Goal: Find specific page/section: Find specific page/section

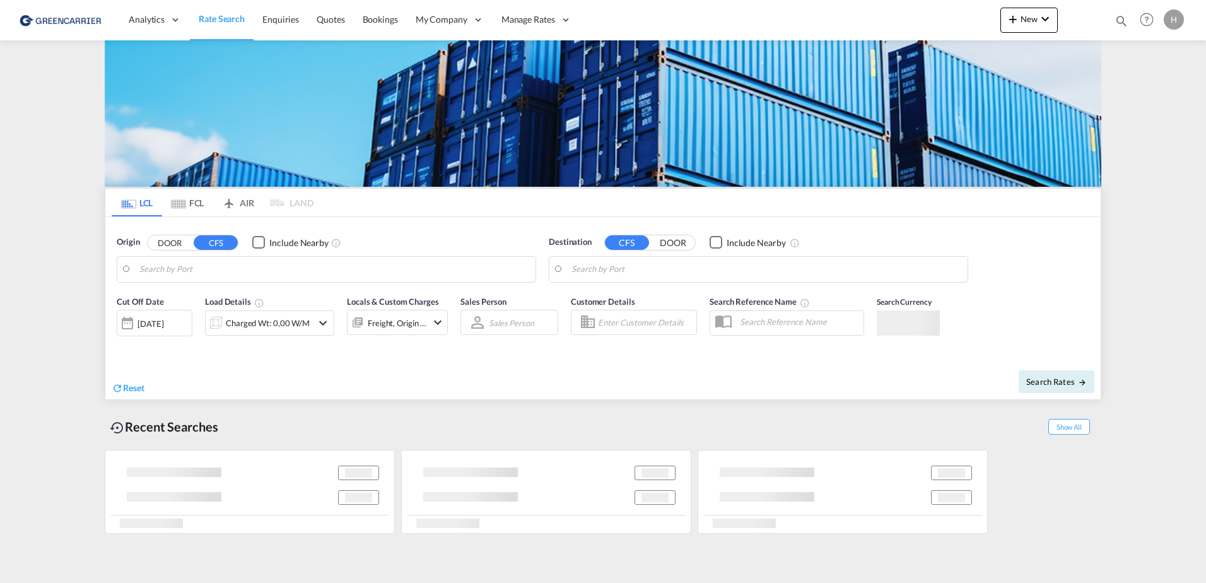
type input "[GEOGRAPHIC_DATA], [GEOGRAPHIC_DATA]"
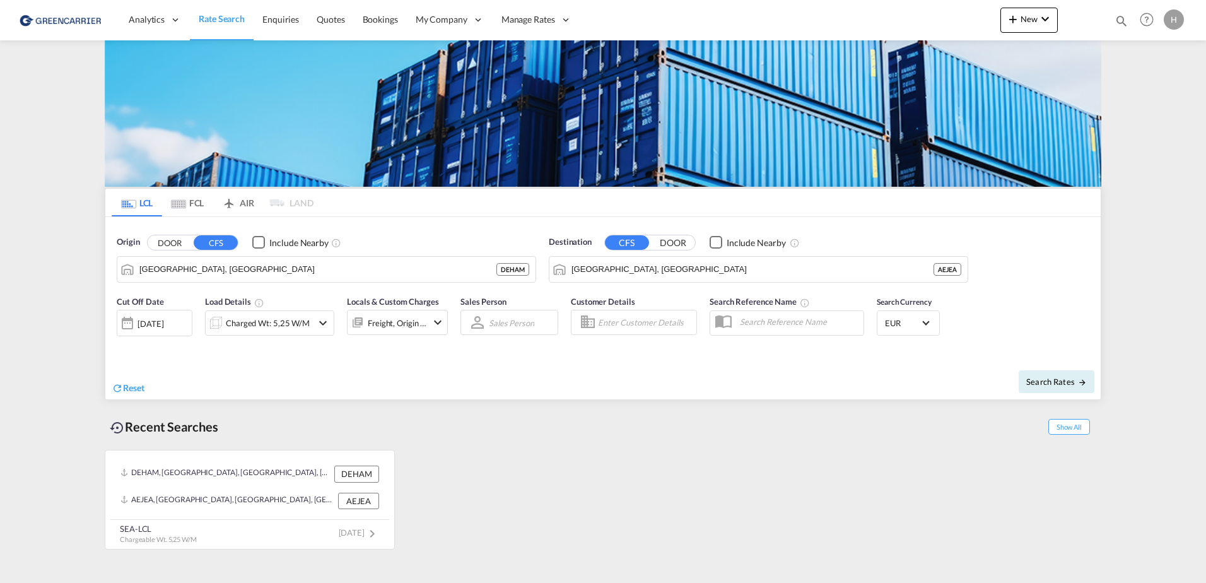
drag, startPoint x: 427, startPoint y: 231, endPoint x: 48, endPoint y: 244, distance: 379.3
click at [0, 0] on link "Users" at bounding box center [0, 0] width 0 height 0
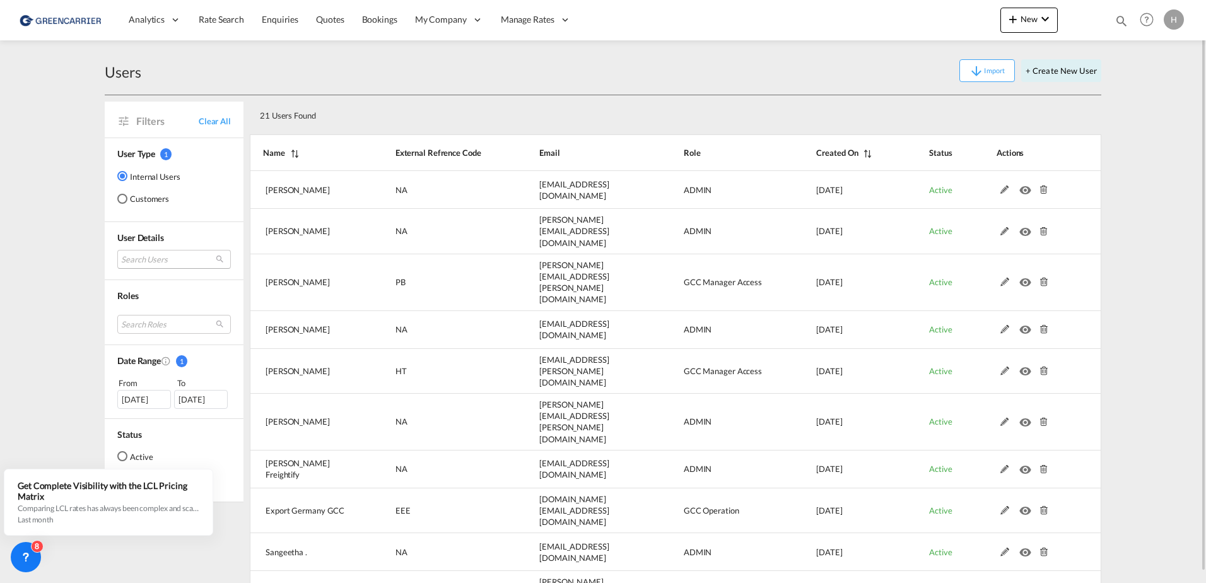
click at [144, 259] on md-select "Search Users [PERSON_NAME] [PERSON_NAME][EMAIL_ADDRESS][DOMAIN_NAME] tamizh Sel…" at bounding box center [174, 259] width 114 height 19
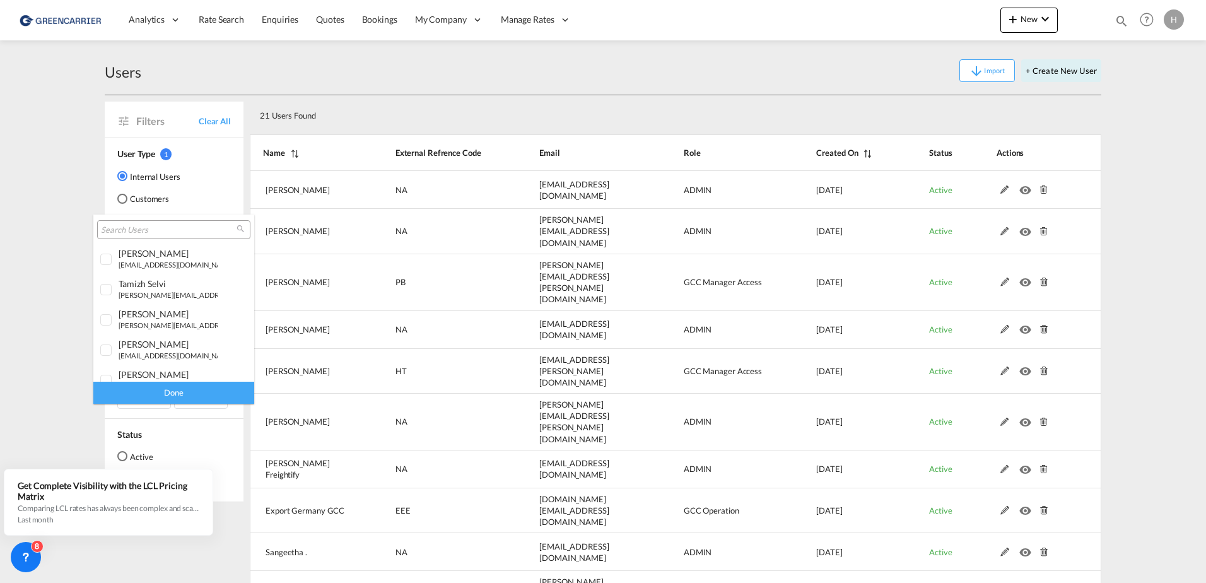
click at [137, 232] on input "search" at bounding box center [169, 230] width 136 height 11
click at [135, 203] on md-backdrop at bounding box center [603, 291] width 1206 height 583
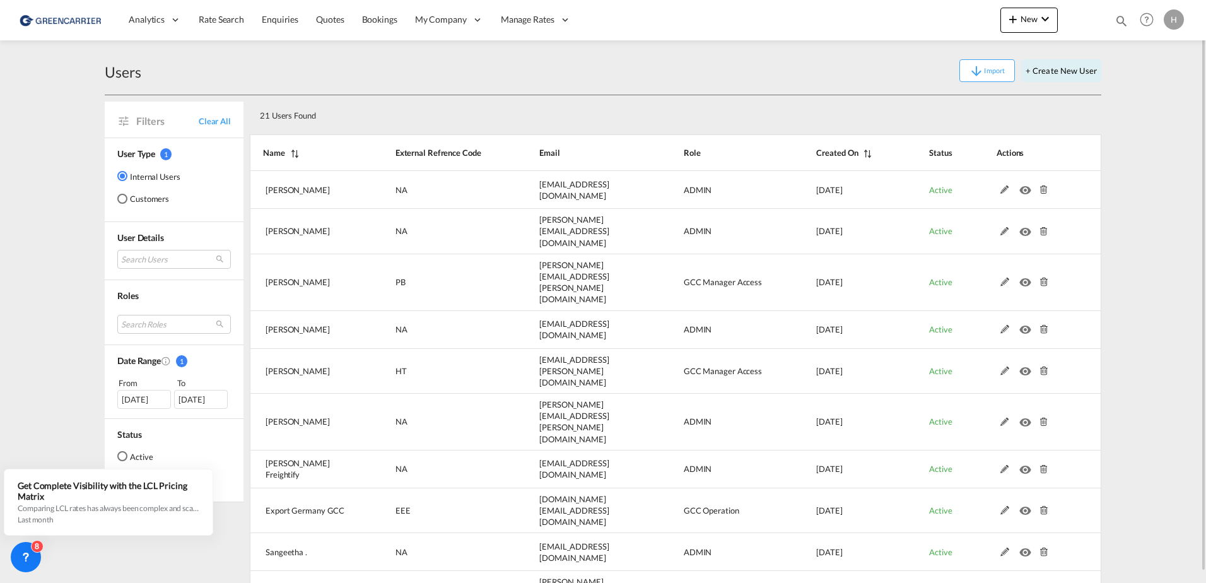
click at [139, 203] on md-radio-button "Customers" at bounding box center [148, 198] width 63 height 13
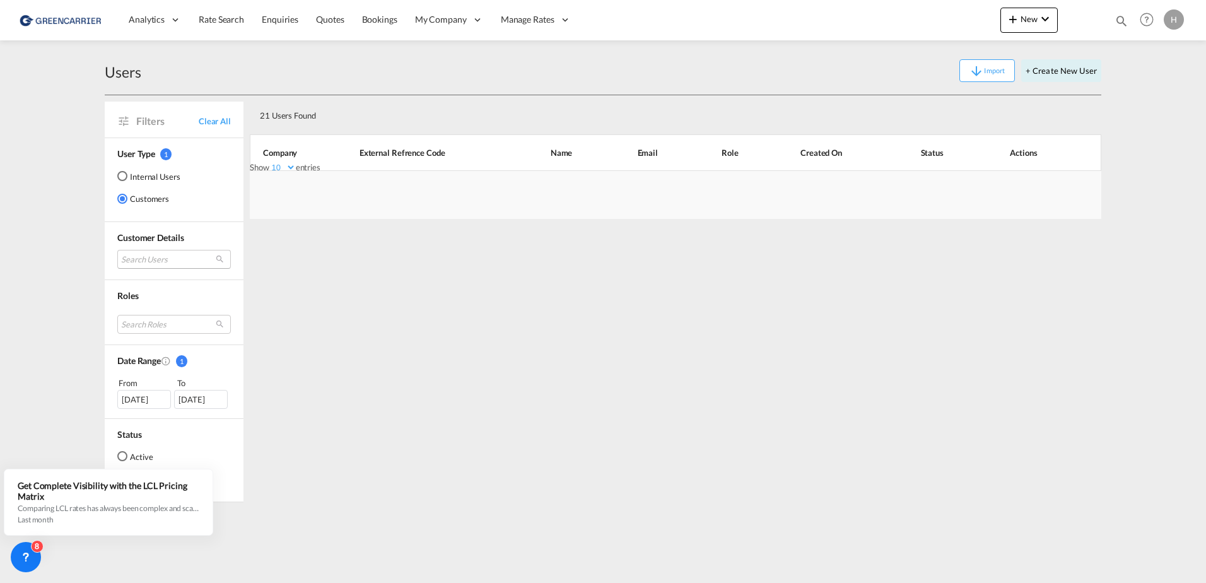
click at [150, 262] on md-select "Search Users" at bounding box center [174, 259] width 114 height 19
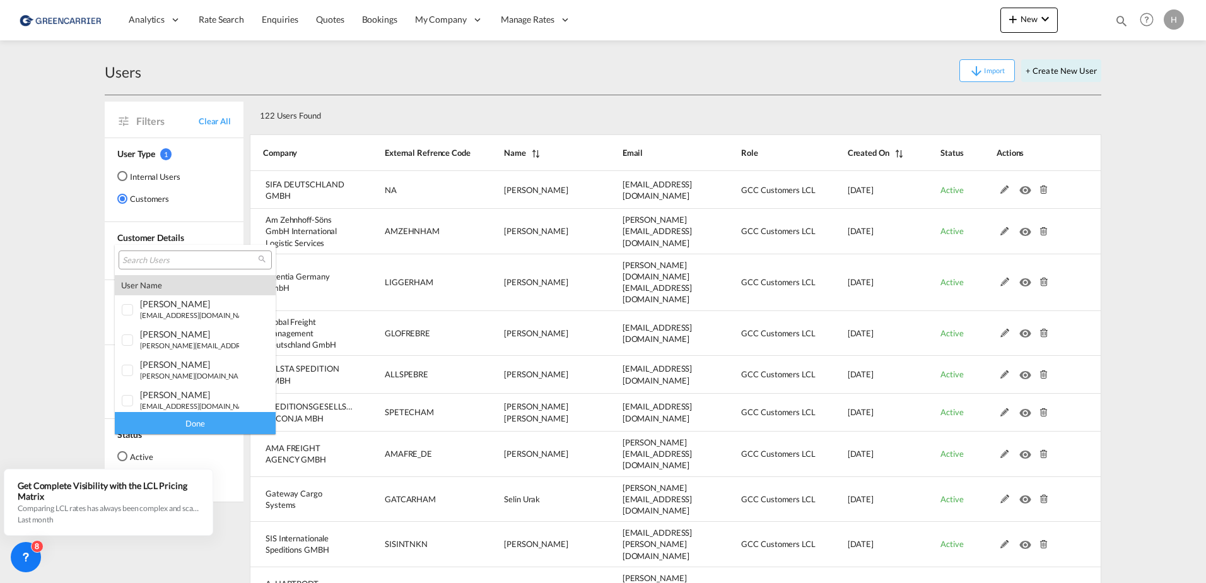
click at [153, 260] on input "search" at bounding box center [190, 260] width 136 height 11
click at [146, 264] on input "search" at bounding box center [190, 260] width 136 height 11
type input "n"
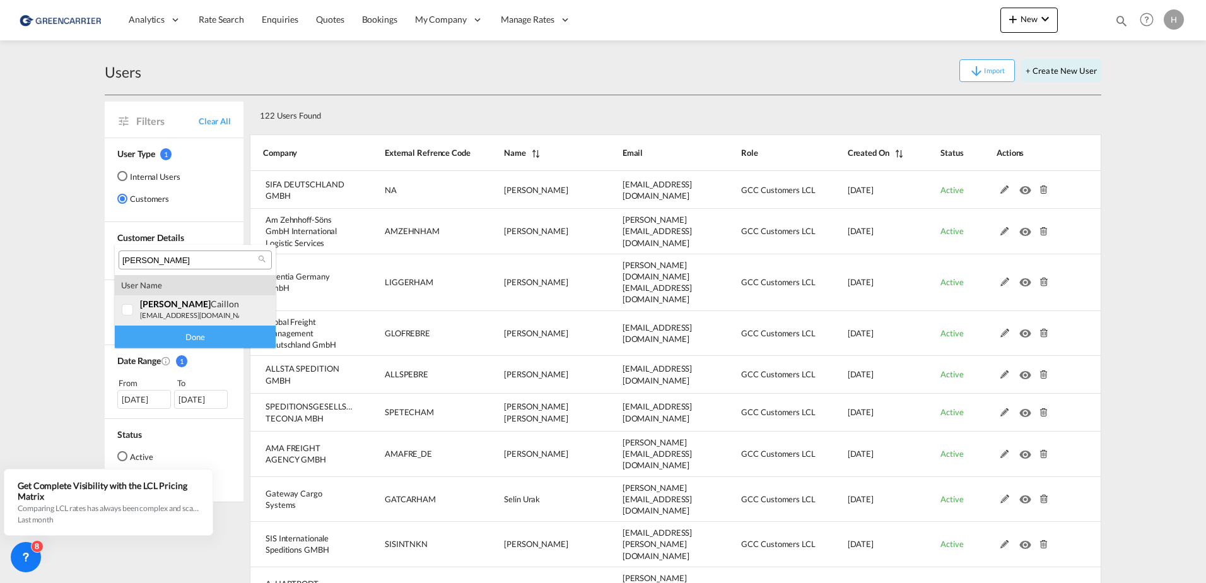
type input "[PERSON_NAME]"
click at [166, 311] on small "[EMAIL_ADDRESS][DOMAIN_NAME]" at bounding box center [197, 315] width 115 height 8
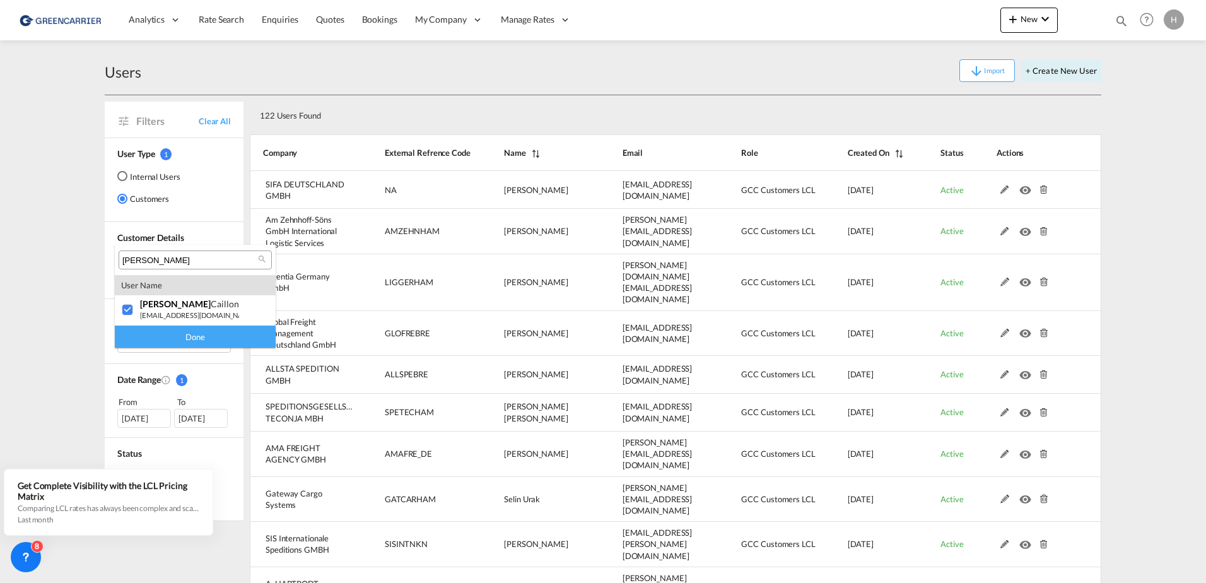
click at [192, 340] on div "Done" at bounding box center [195, 336] width 161 height 22
